Goal: Information Seeking & Learning: Learn about a topic

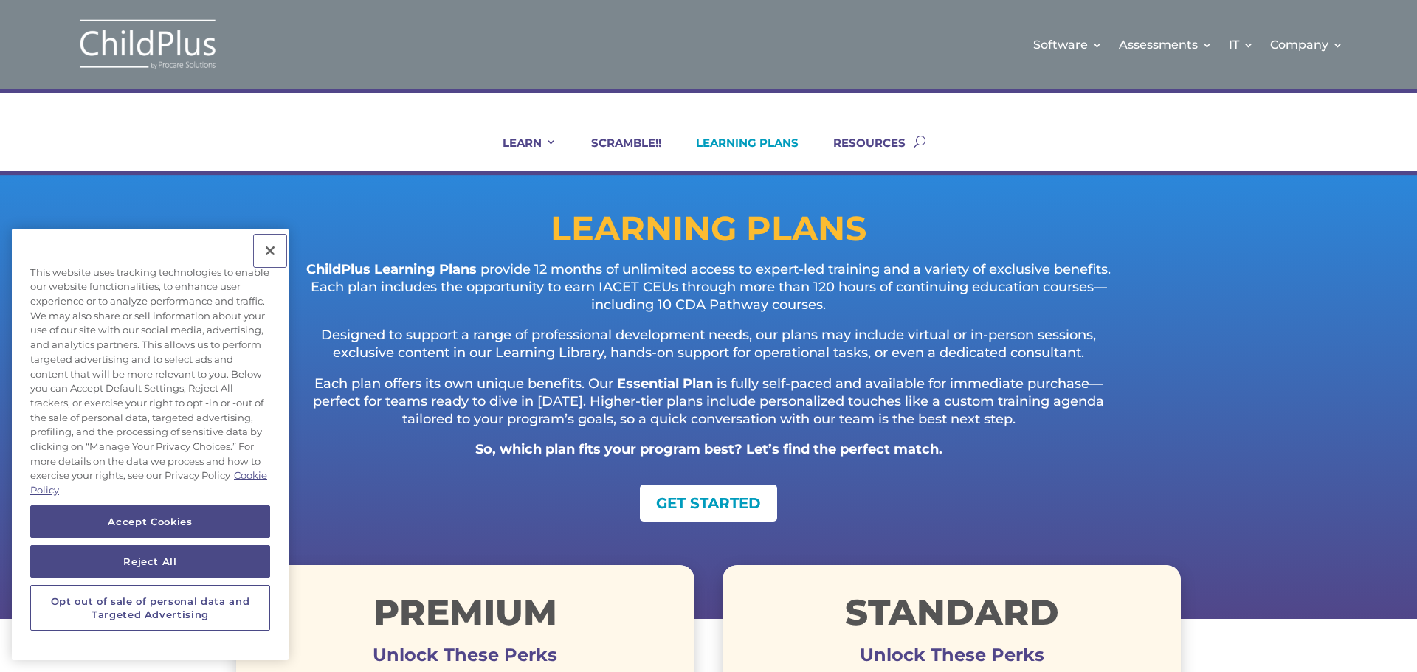
click at [273, 251] on button "Close" at bounding box center [270, 251] width 32 height 32
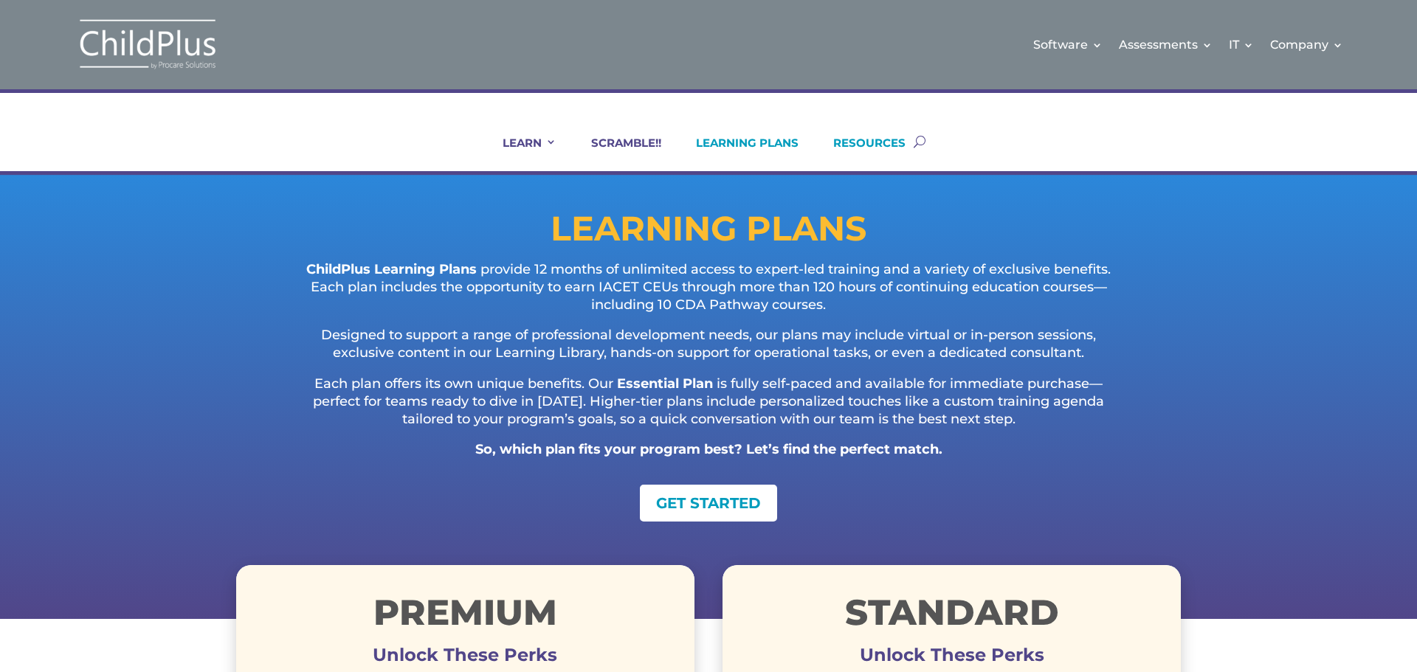
click at [878, 142] on link "RESOURCES" at bounding box center [860, 153] width 91 height 35
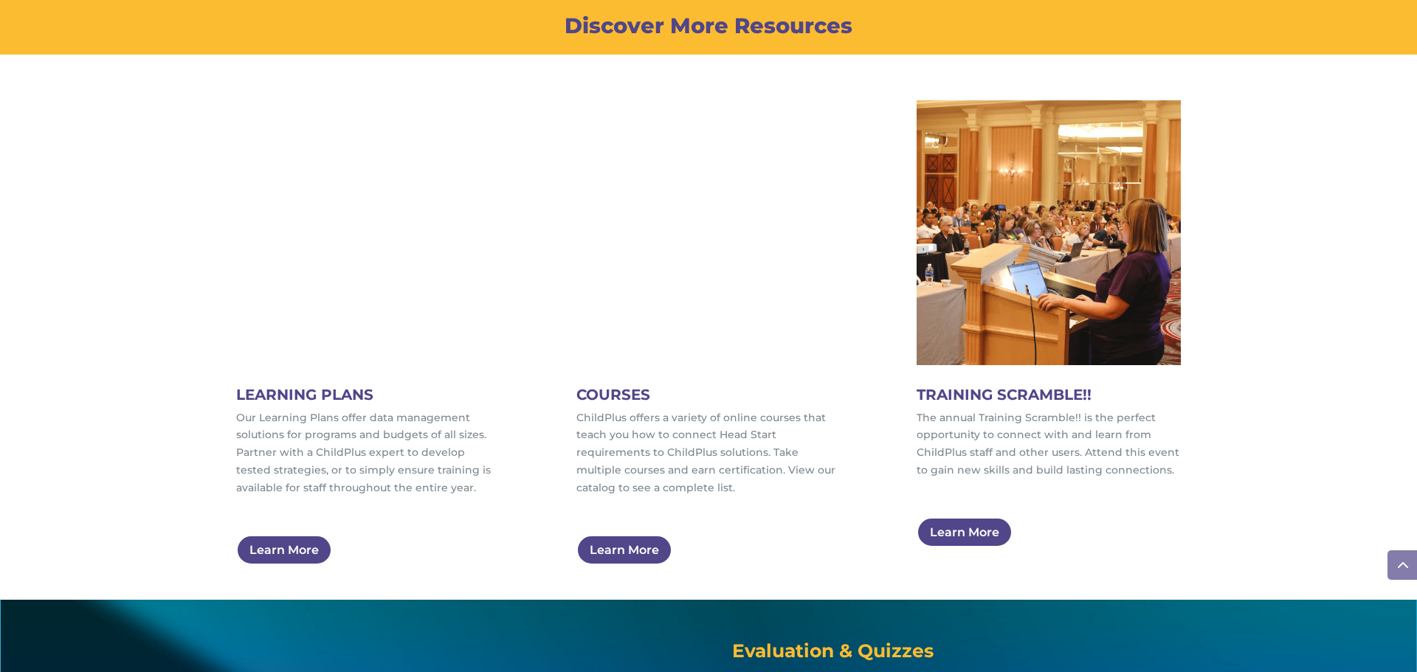
scroll to position [753, 0]
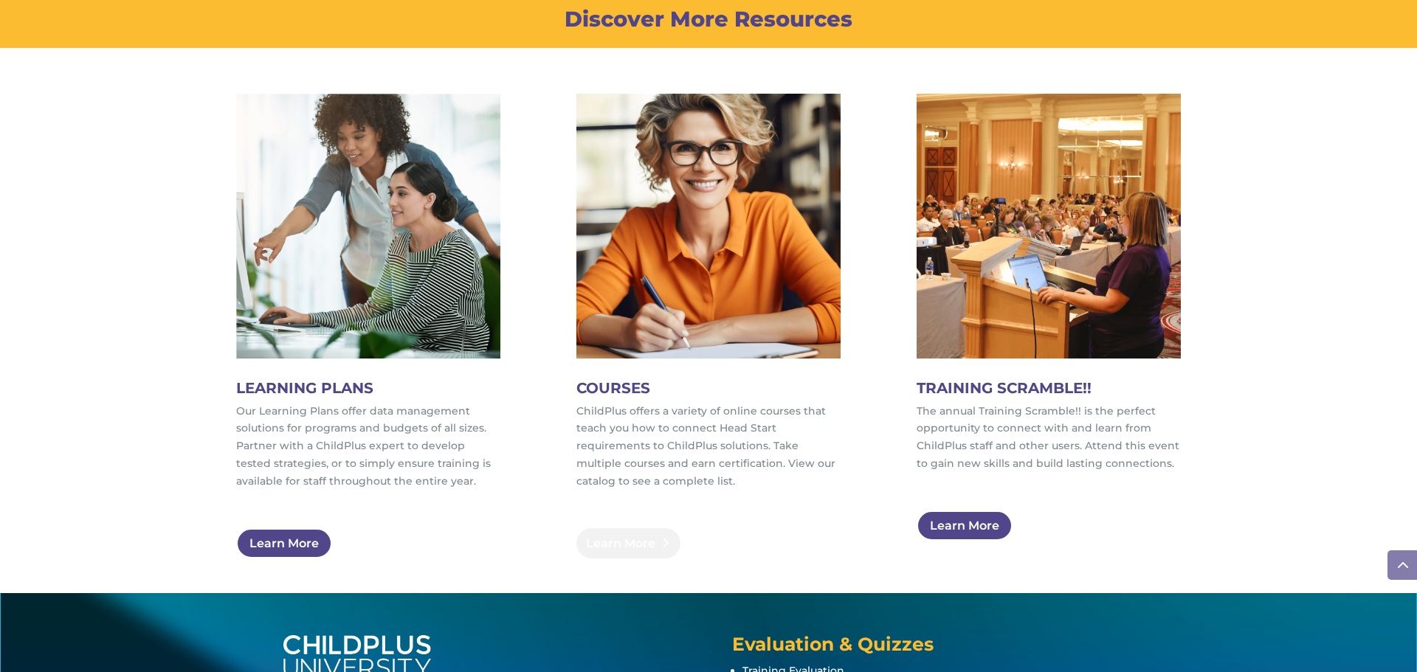
click at [652, 540] on link "Learn More" at bounding box center [628, 543] width 104 height 30
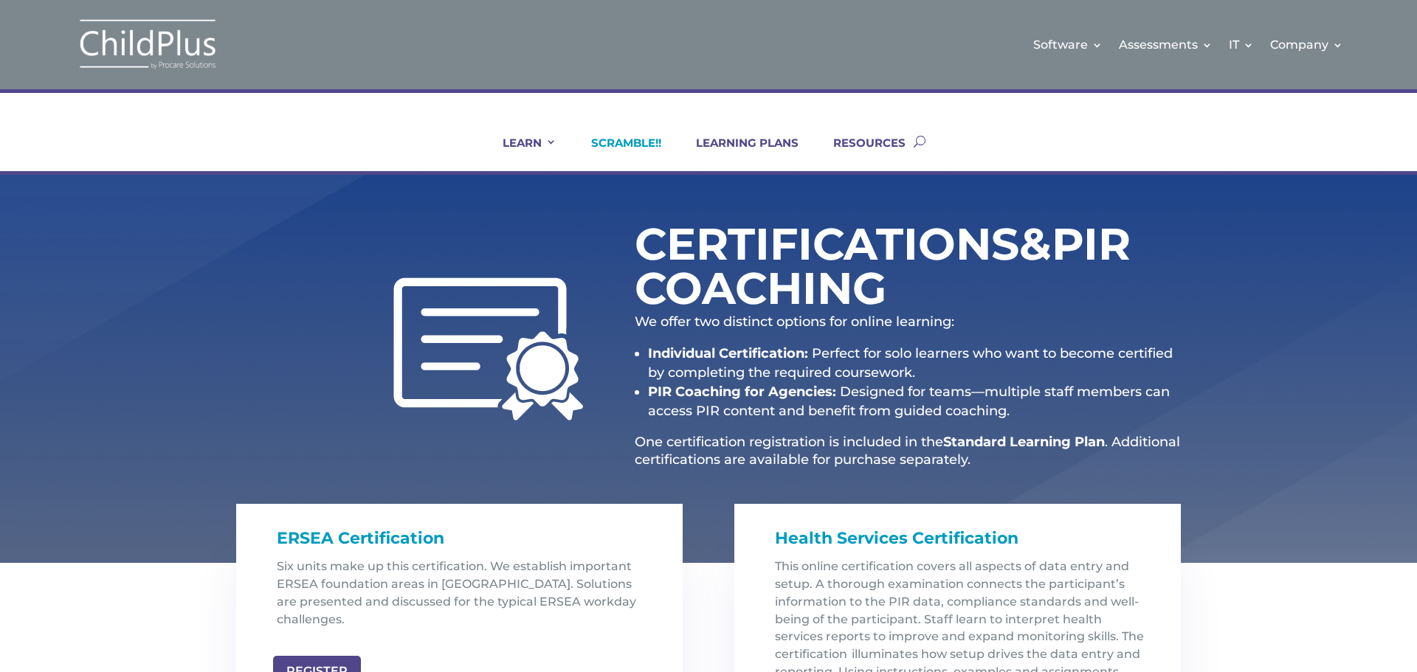
click at [647, 145] on link "SCRAMBLE!!" at bounding box center [617, 153] width 89 height 35
